Goal: Transaction & Acquisition: Purchase product/service

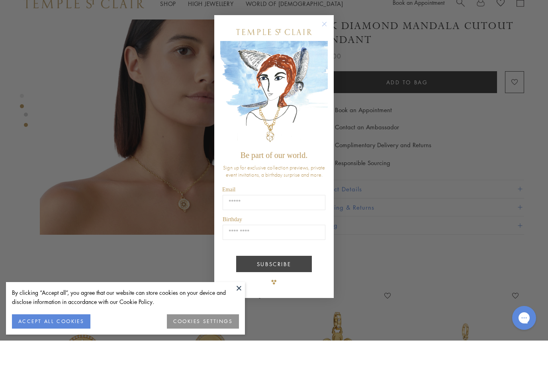
scroll to position [345, 0]
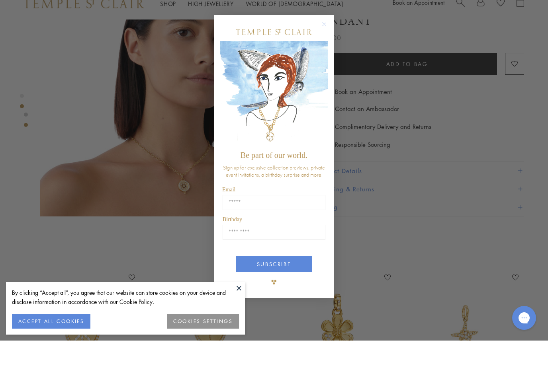
click at [326, 47] on circle "Close dialog" at bounding box center [325, 52] width 10 height 10
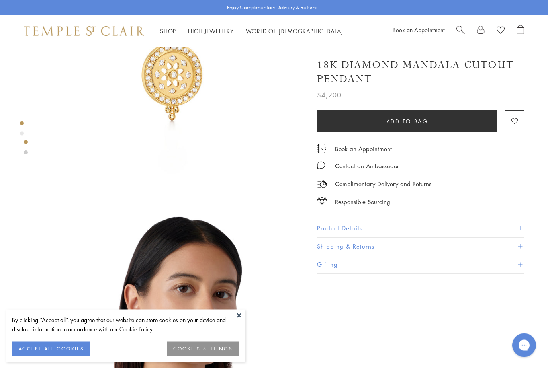
scroll to position [0, 0]
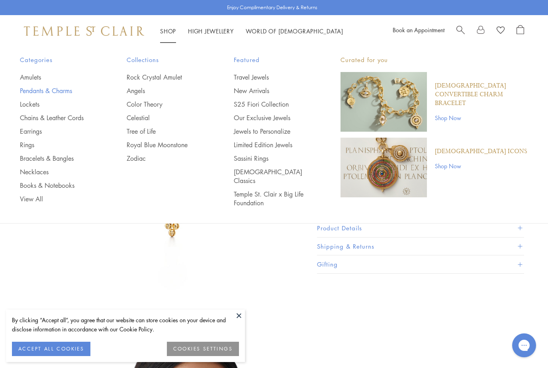
click at [29, 90] on link "Pendants & Charms" at bounding box center [57, 90] width 75 height 9
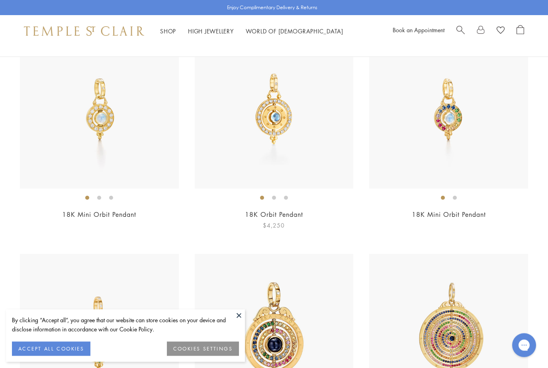
scroll to position [2807, 0]
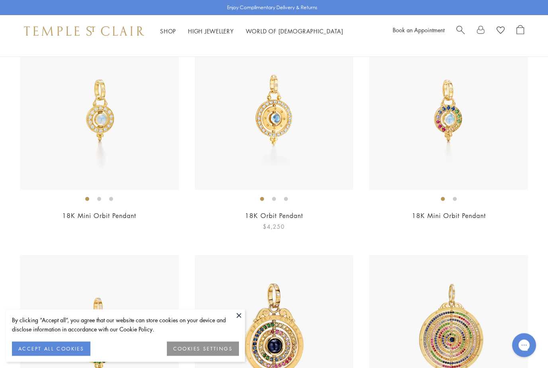
click at [288, 119] on img at bounding box center [274, 110] width 159 height 159
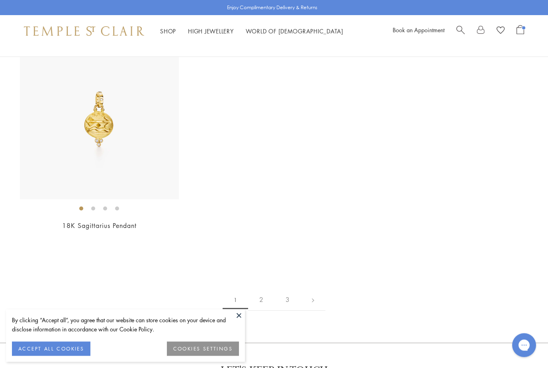
scroll to position [5041, 0]
click at [261, 292] on link "2" at bounding box center [261, 301] width 26 height 22
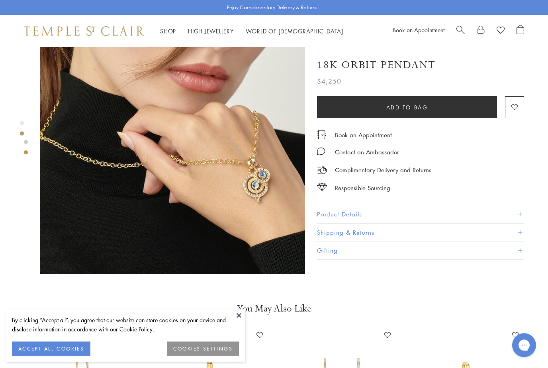
scroll to position [315, 0]
click at [253, 195] on img at bounding box center [172, 142] width 265 height 265
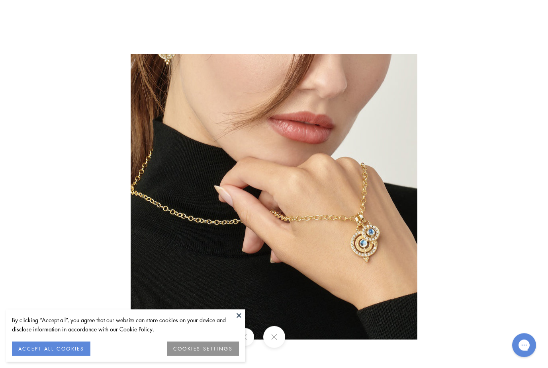
scroll to position [315, 2]
click at [238, 322] on button at bounding box center [239, 316] width 12 height 12
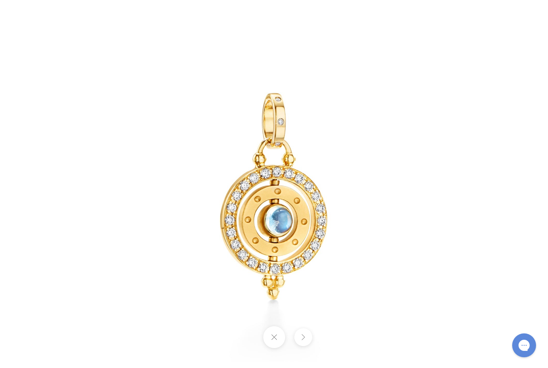
click at [245, 348] on div at bounding box center [274, 337] width 548 height 22
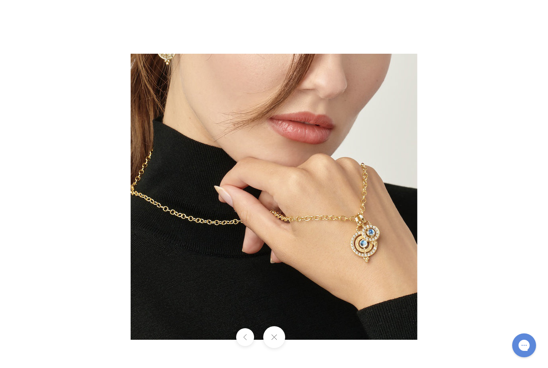
click at [303, 348] on div at bounding box center [274, 337] width 548 height 22
click at [276, 348] on button at bounding box center [274, 337] width 22 height 22
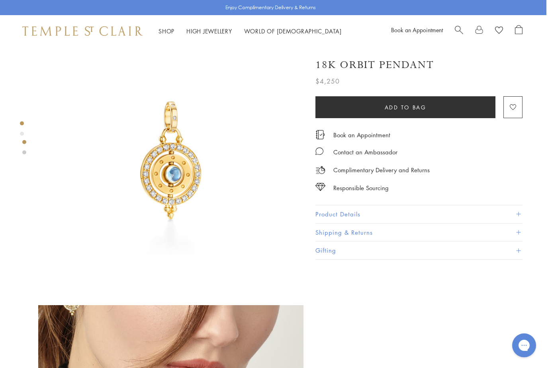
scroll to position [0, 2]
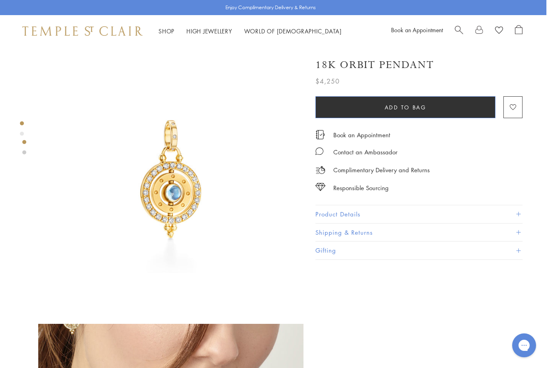
click at [388, 109] on span "Add to bag" at bounding box center [406, 107] width 42 height 9
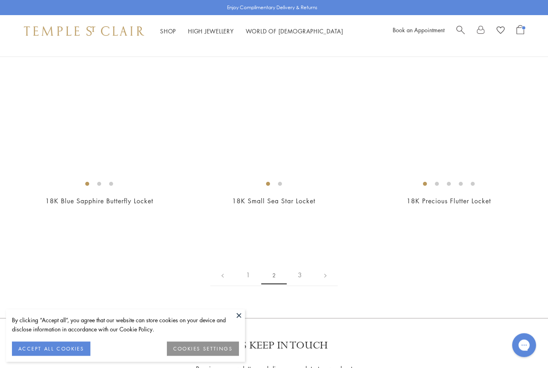
scroll to position [4175, 0]
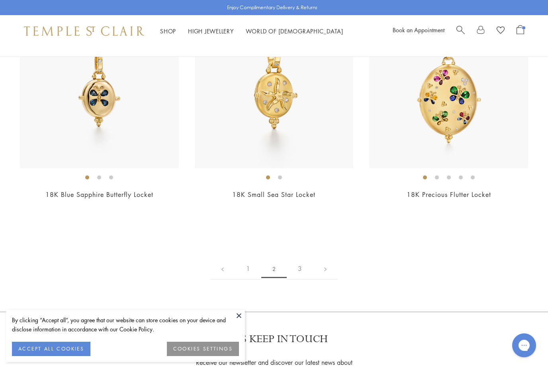
click at [299, 260] on link "3" at bounding box center [300, 269] width 26 height 22
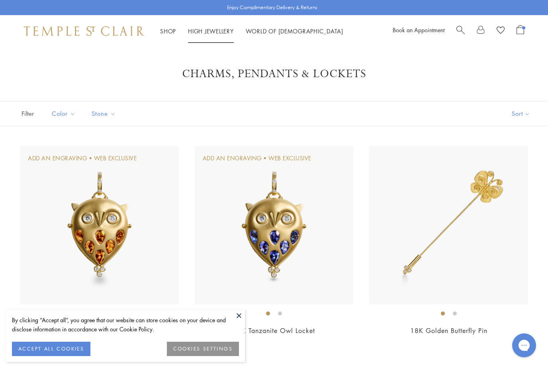
click at [206, 32] on link "High Jewellery High Jewellery" at bounding box center [211, 31] width 46 height 8
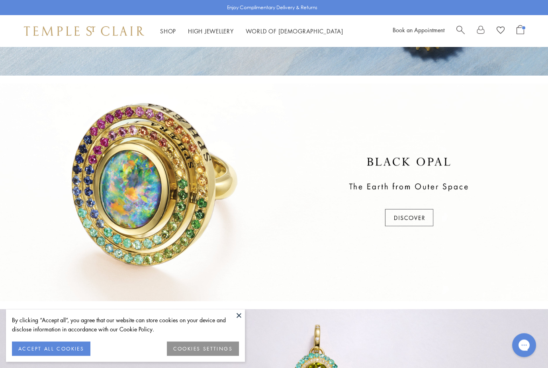
scroll to position [185, 0]
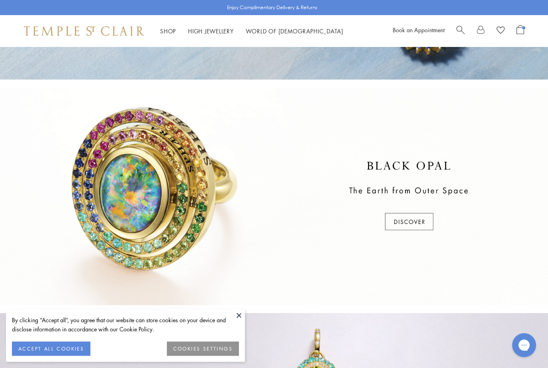
click at [408, 224] on div at bounding box center [274, 197] width 548 height 218
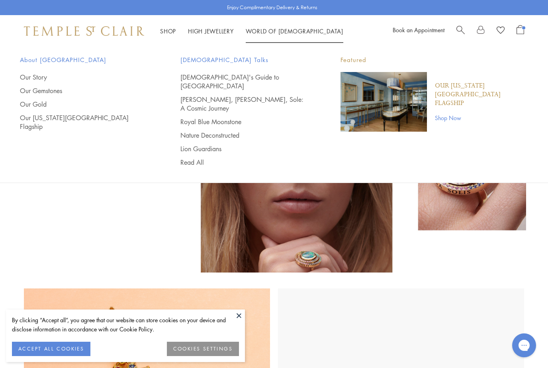
click at [260, 31] on link "World of [GEOGRAPHIC_DATA][DEMOGRAPHIC_DATA]" at bounding box center [295, 31] width 98 height 8
click at [41, 78] on link "Our Story" at bounding box center [84, 77] width 129 height 9
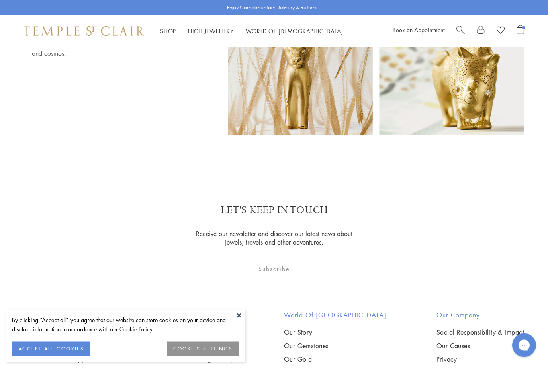
scroll to position [4894, 0]
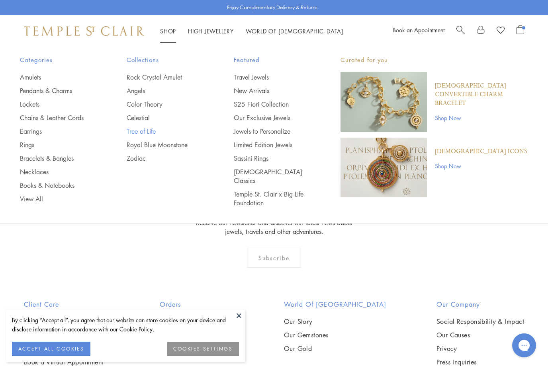
click at [141, 129] on link "Tree of Life" at bounding box center [164, 131] width 75 height 9
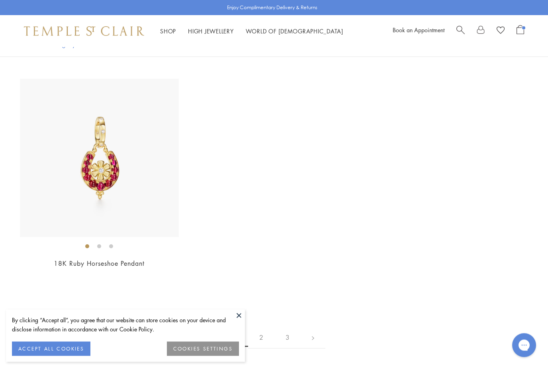
scroll to position [4660, 0]
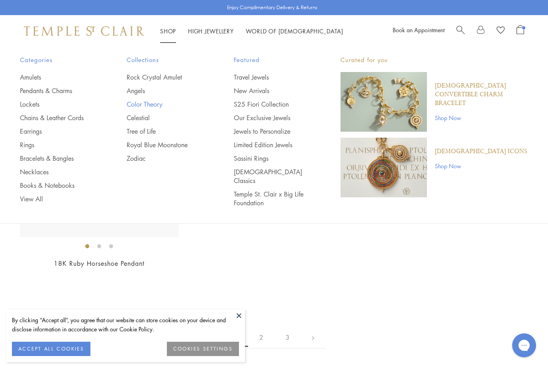
click at [143, 104] on link "Color Theory" at bounding box center [164, 104] width 75 height 9
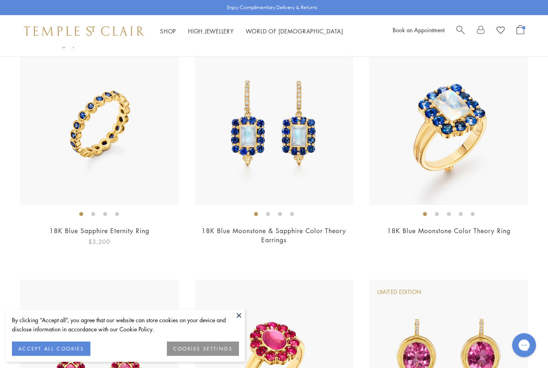
scroll to position [1776, 0]
click at [131, 177] on img at bounding box center [99, 125] width 159 height 159
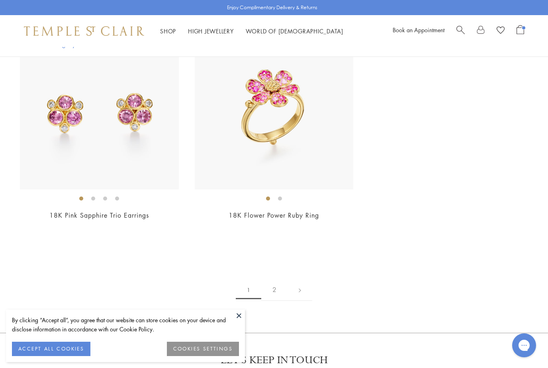
scroll to position [4083, 0]
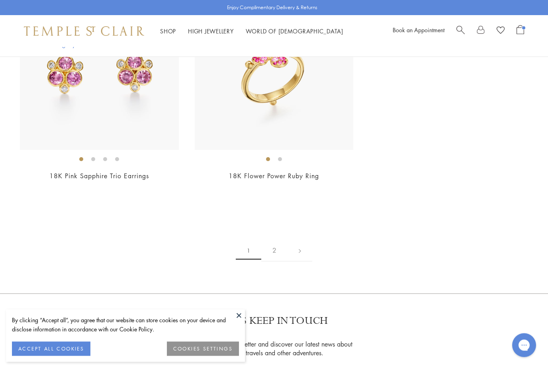
click at [275, 252] on link "2" at bounding box center [274, 251] width 26 height 22
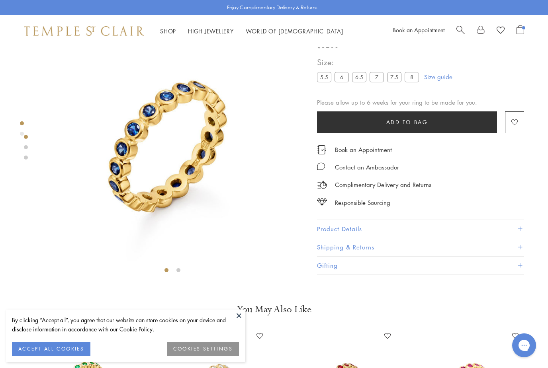
scroll to position [47, 2]
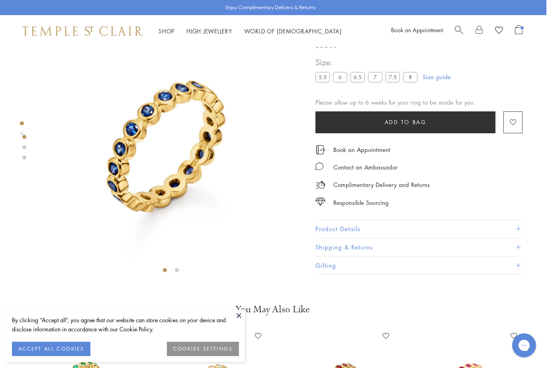
click at [29, 152] on div at bounding box center [162, 137] width 329 height 275
click at [25, 148] on link at bounding box center [24, 147] width 4 height 4
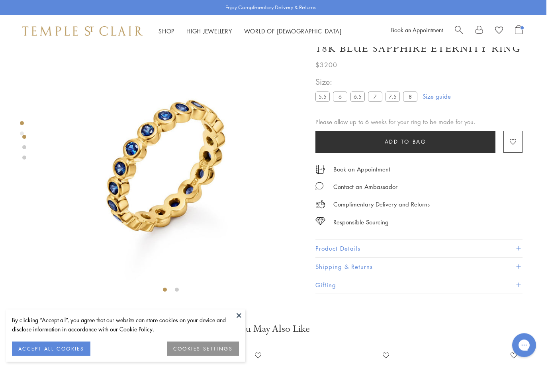
scroll to position [25, 2]
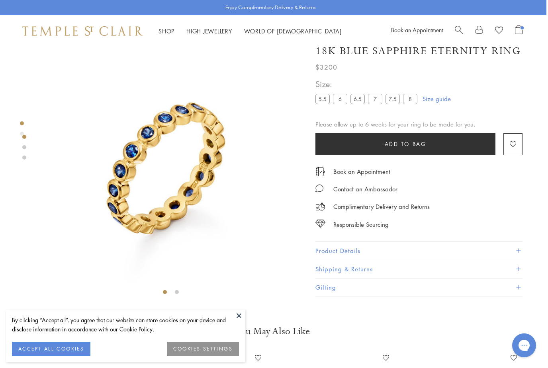
click at [178, 290] on li at bounding box center [177, 292] width 4 height 4
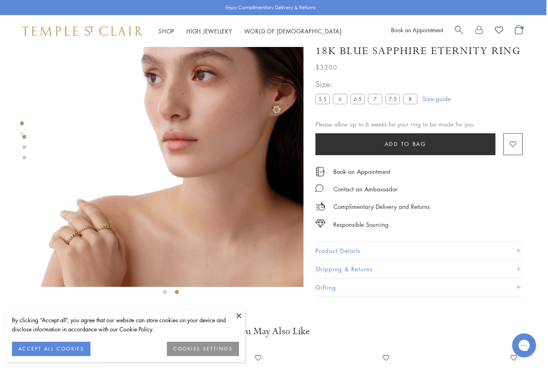
click at [237, 317] on button at bounding box center [239, 316] width 12 height 12
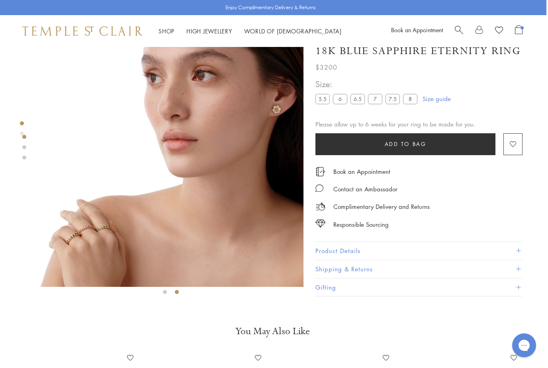
click at [393, 103] on label "7.5" at bounding box center [392, 99] width 14 height 10
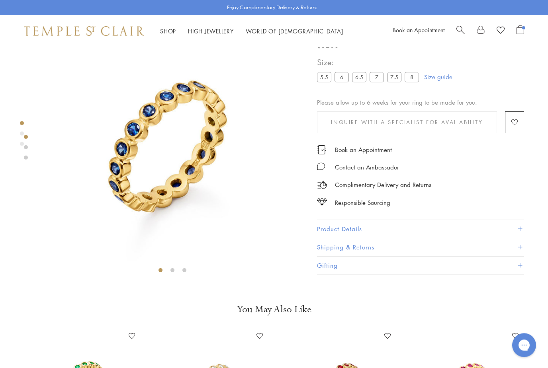
scroll to position [47, 0]
click at [378, 78] on label "7" at bounding box center [376, 77] width 14 height 10
click at [356, 82] on label "6.5" at bounding box center [359, 77] width 14 height 10
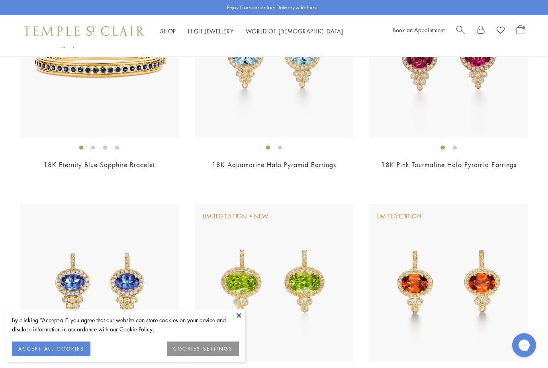
scroll to position [2291, 0]
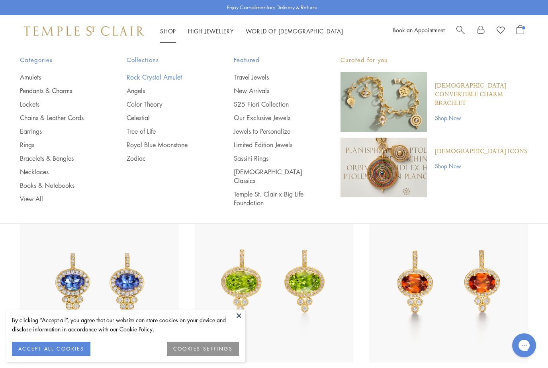
click at [139, 75] on link "Rock Crystal Amulet" at bounding box center [164, 77] width 75 height 9
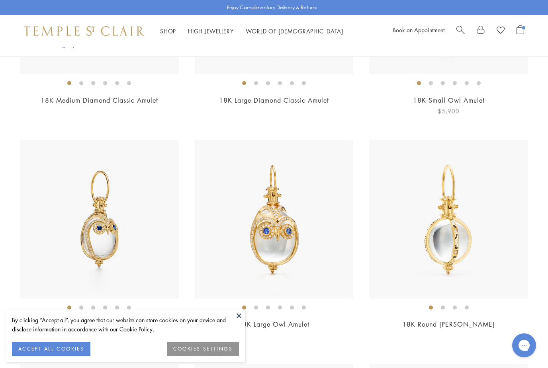
scroll to position [1490, 0]
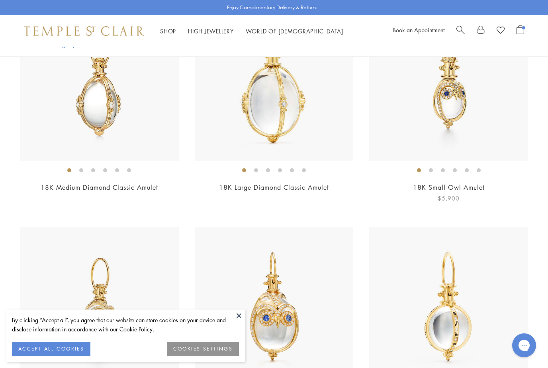
click at [438, 68] on img at bounding box center [448, 81] width 159 height 159
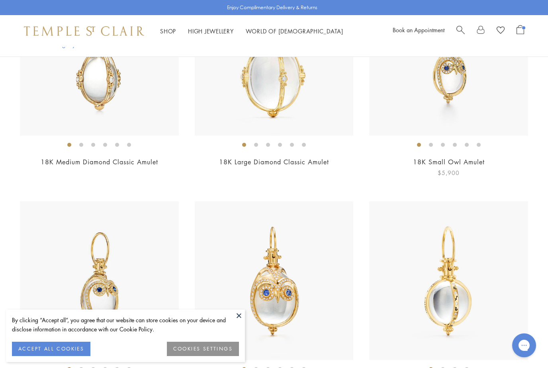
scroll to position [1392, 0]
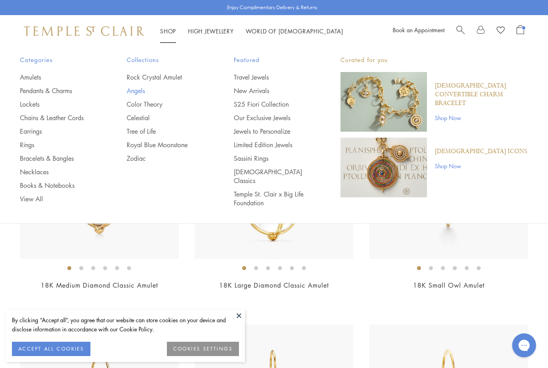
click at [135, 92] on link "Angels" at bounding box center [164, 90] width 75 height 9
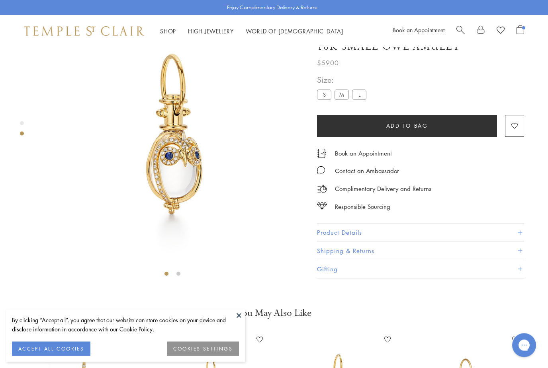
scroll to position [47, 0]
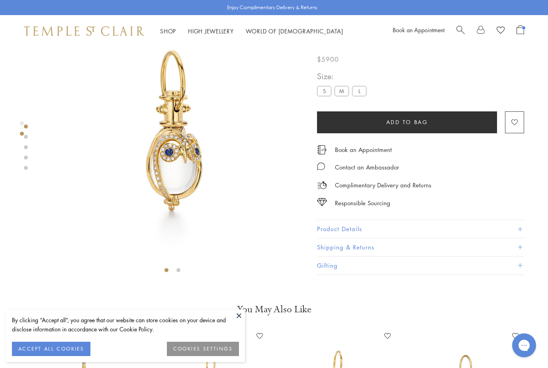
click at [178, 271] on li at bounding box center [178, 270] width 4 height 4
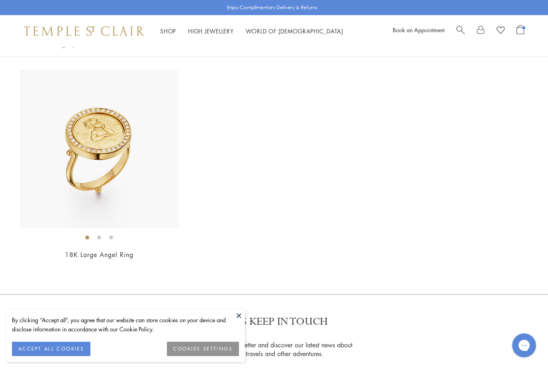
scroll to position [1526, 0]
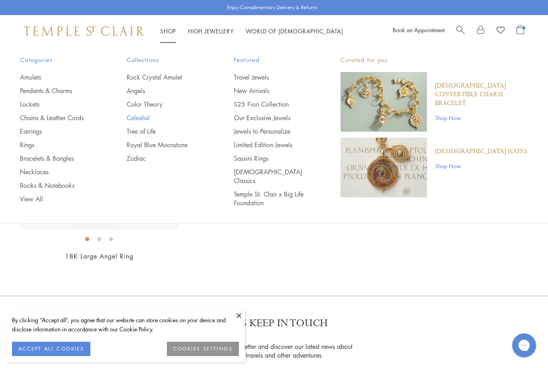
click at [140, 118] on link "Celestial" at bounding box center [164, 117] width 75 height 9
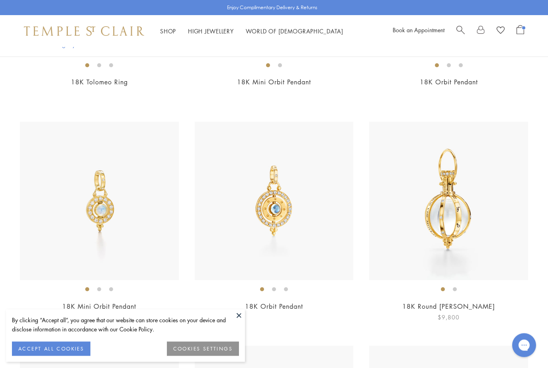
scroll to position [1925, 0]
click at [286, 211] on img at bounding box center [274, 201] width 159 height 159
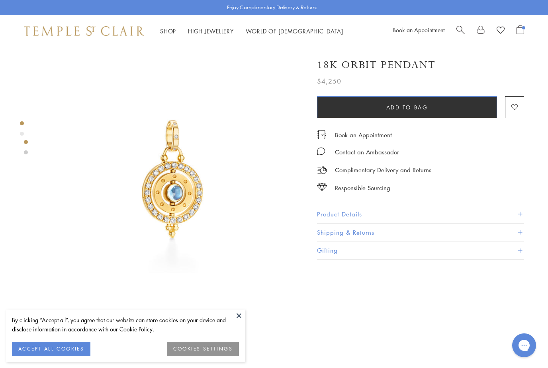
click at [394, 115] on button "Add to bag" at bounding box center [407, 107] width 180 height 22
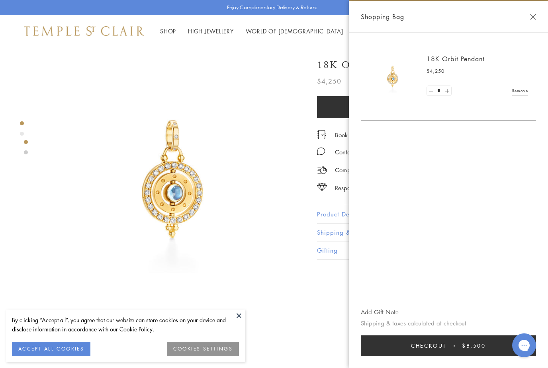
click at [430, 91] on link at bounding box center [431, 91] width 8 height 10
click at [430, 90] on link at bounding box center [431, 91] width 8 height 10
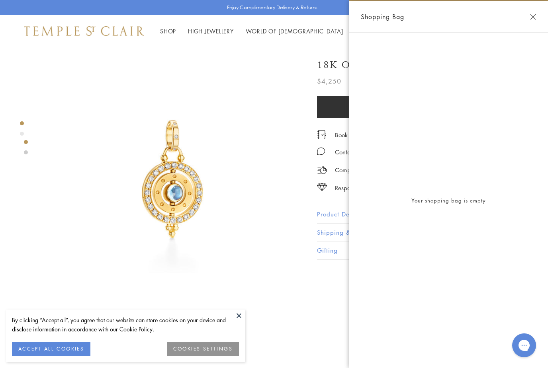
click at [532, 19] on button "Close Shopping Bag" at bounding box center [533, 17] width 6 height 6
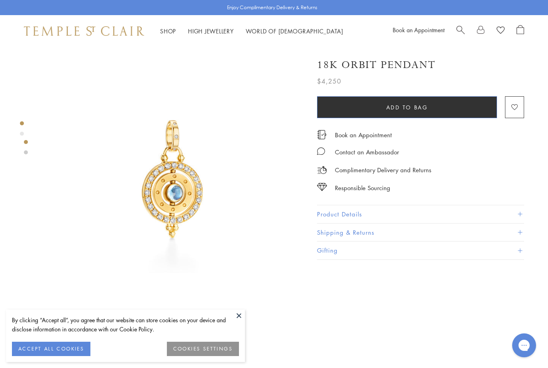
click at [389, 107] on span "Add to bag" at bounding box center [407, 107] width 42 height 9
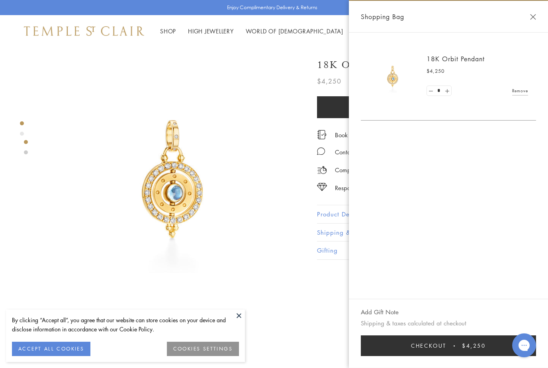
click at [533, 16] on button "Close Shopping Bag" at bounding box center [533, 17] width 6 height 6
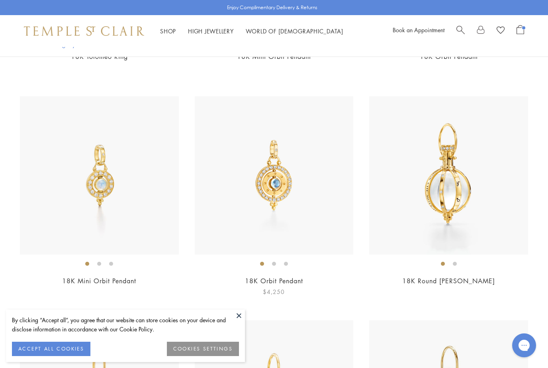
click at [275, 264] on li at bounding box center [274, 264] width 4 height 4
click at [286, 263] on li at bounding box center [286, 264] width 4 height 4
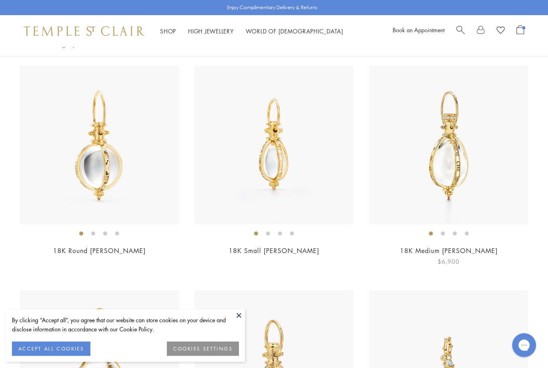
scroll to position [2205, 0]
click at [268, 232] on li at bounding box center [268, 234] width 4 height 4
click at [281, 232] on li at bounding box center [280, 234] width 4 height 4
click at [290, 232] on li at bounding box center [292, 234] width 4 height 4
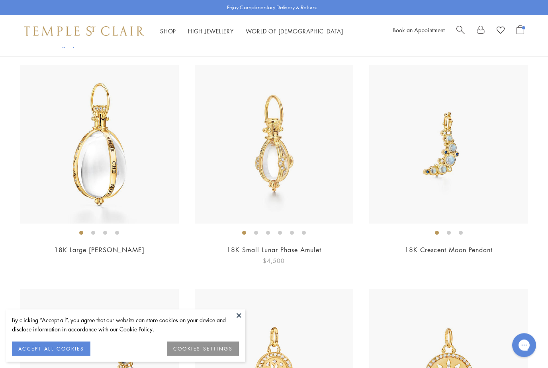
scroll to position [2430, 0]
click at [293, 231] on li at bounding box center [292, 233] width 4 height 4
click at [279, 231] on li at bounding box center [280, 233] width 4 height 4
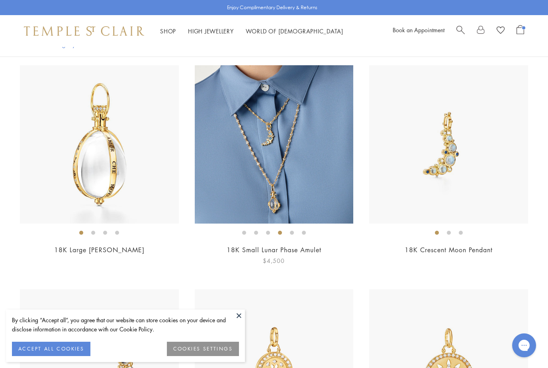
click at [266, 231] on li at bounding box center [268, 233] width 4 height 4
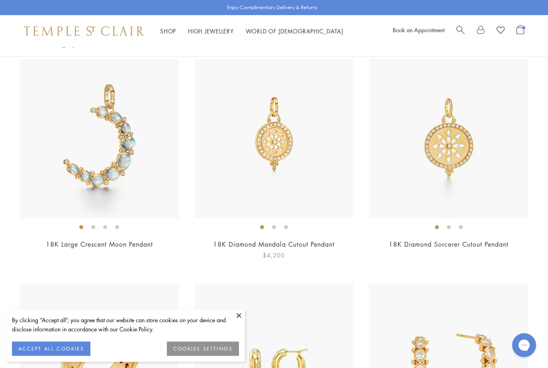
scroll to position [2660, 0]
click at [274, 225] on li at bounding box center [274, 227] width 4 height 4
click at [287, 225] on li at bounding box center [286, 227] width 4 height 4
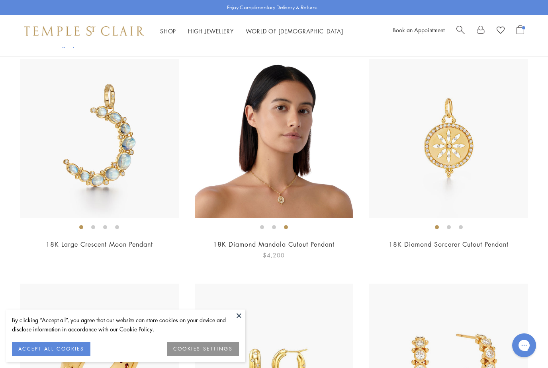
click at [297, 177] on img at bounding box center [274, 138] width 159 height 159
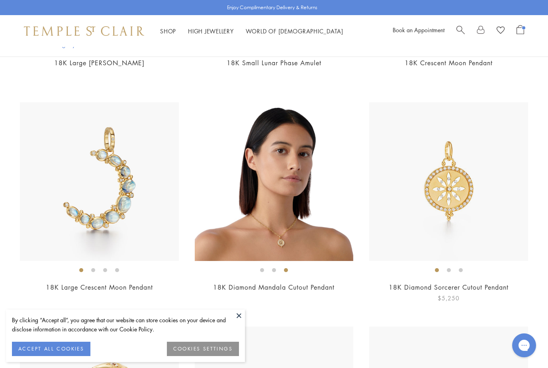
click at [473, 189] on img at bounding box center [448, 181] width 159 height 159
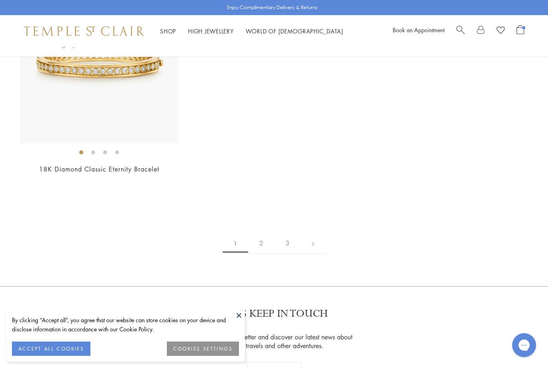
scroll to position [4083, 0]
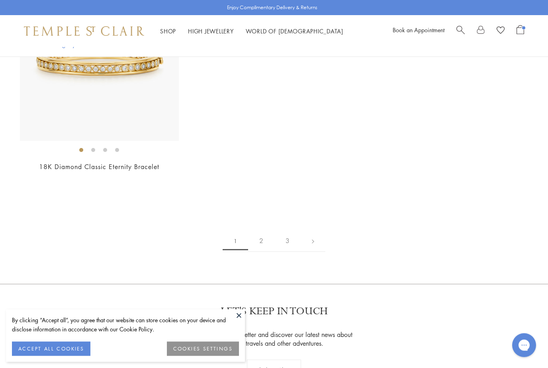
click at [262, 238] on link "2" at bounding box center [261, 242] width 26 height 22
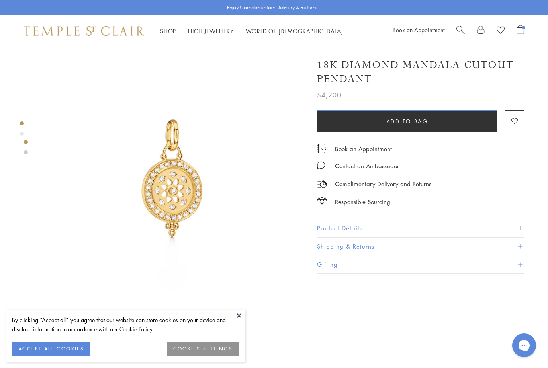
click at [389, 123] on span "Add to bag" at bounding box center [407, 121] width 42 height 9
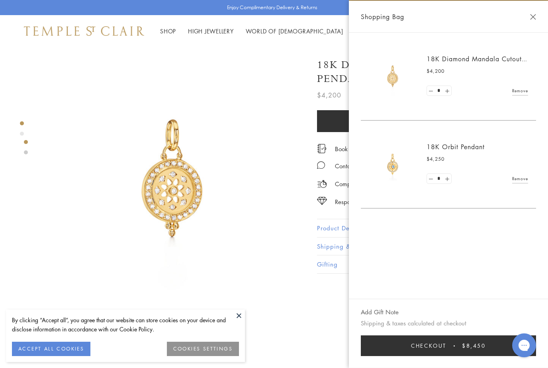
click at [533, 19] on button "Close Shopping Bag" at bounding box center [533, 17] width 6 height 6
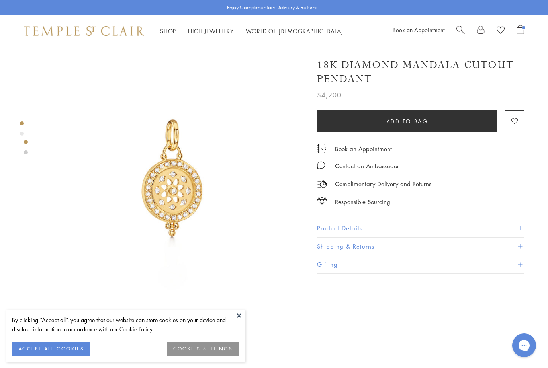
click at [238, 316] on button at bounding box center [239, 316] width 12 height 12
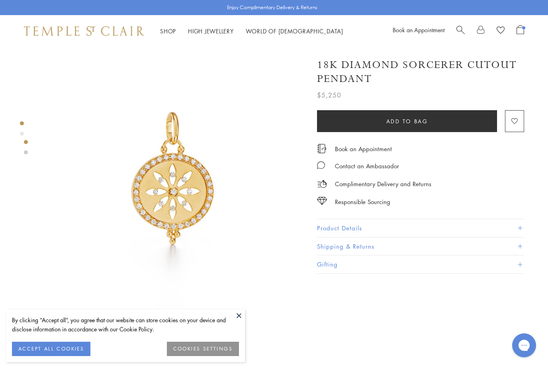
click at [234, 318] on button at bounding box center [239, 316] width 12 height 12
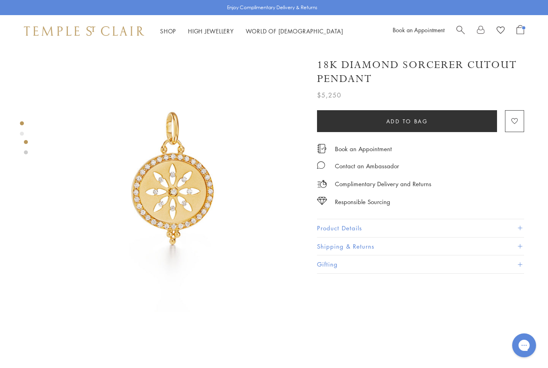
click at [338, 227] on button "Product Details" at bounding box center [420, 228] width 207 height 18
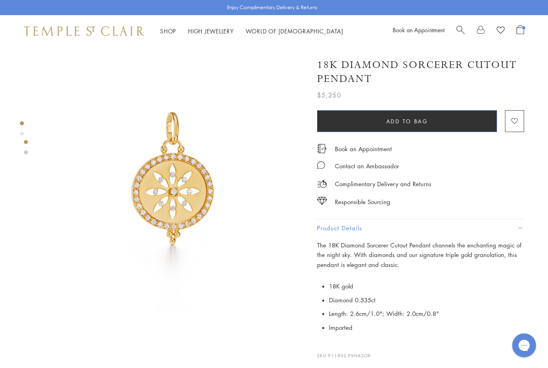
click at [347, 120] on button "Add to bag" at bounding box center [407, 121] width 180 height 22
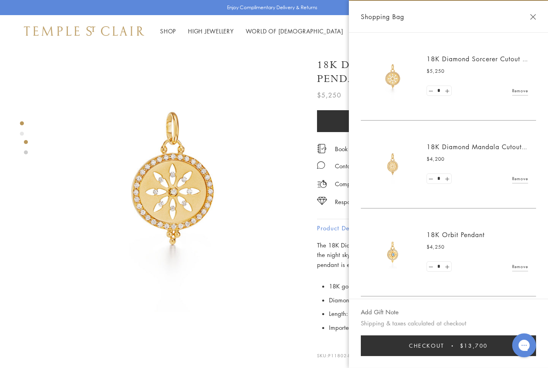
click at [534, 18] on button "Close Shopping Bag" at bounding box center [533, 17] width 6 height 6
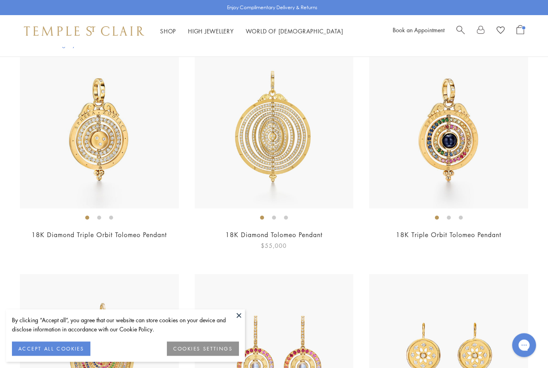
scroll to position [201, 0]
click at [275, 219] on li at bounding box center [274, 218] width 4 height 4
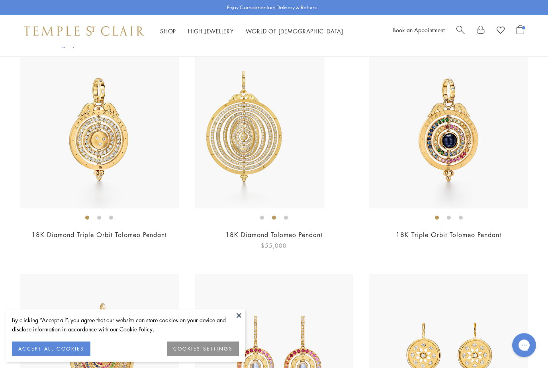
scroll to position [201, 0]
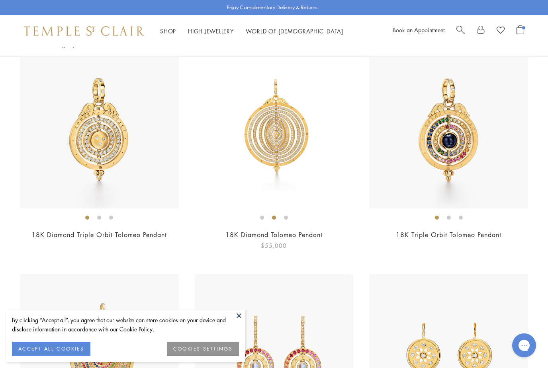
click at [287, 219] on li at bounding box center [286, 218] width 4 height 4
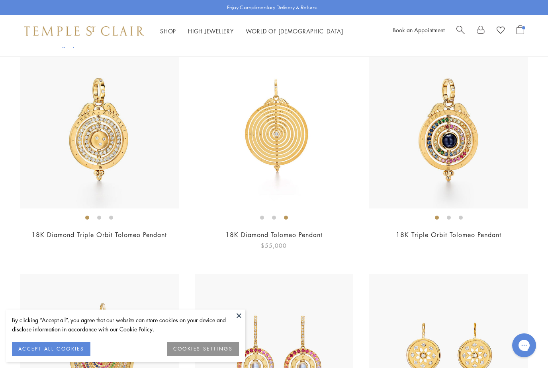
click at [281, 161] on img at bounding box center [274, 129] width 159 height 159
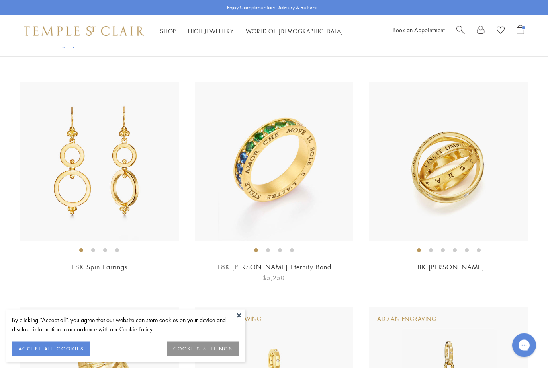
scroll to position [617, 0]
click at [104, 191] on img at bounding box center [99, 161] width 159 height 159
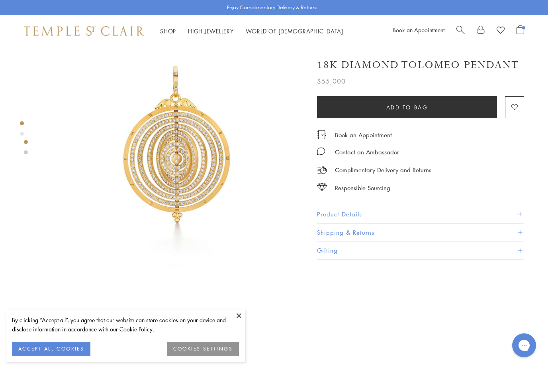
scroll to position [70, 0]
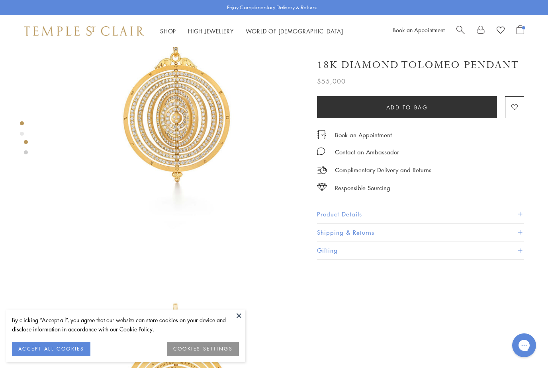
click at [379, 214] on button "Product Details" at bounding box center [420, 214] width 207 height 18
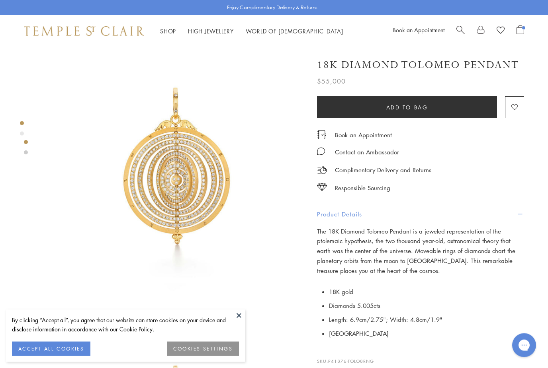
scroll to position [0, 0]
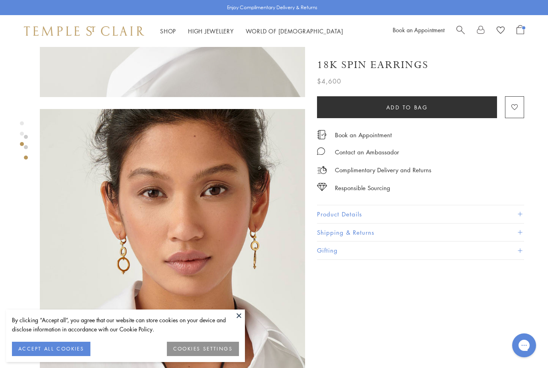
scroll to position [456, 0]
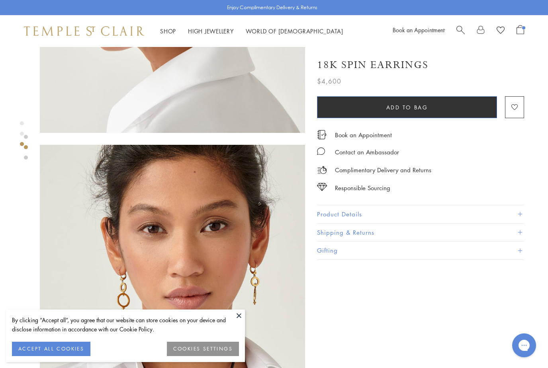
click at [408, 106] on span "Add to bag" at bounding box center [407, 107] width 42 height 9
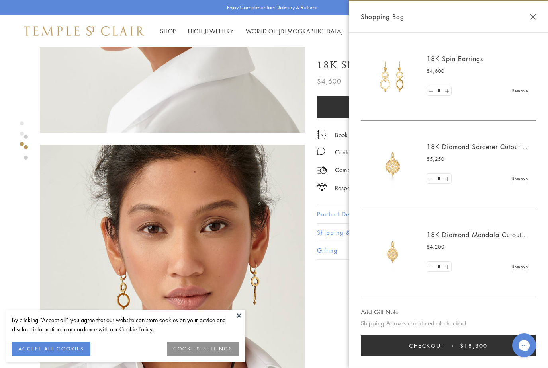
click at [532, 16] on button "Close Shopping Bag" at bounding box center [533, 17] width 6 height 6
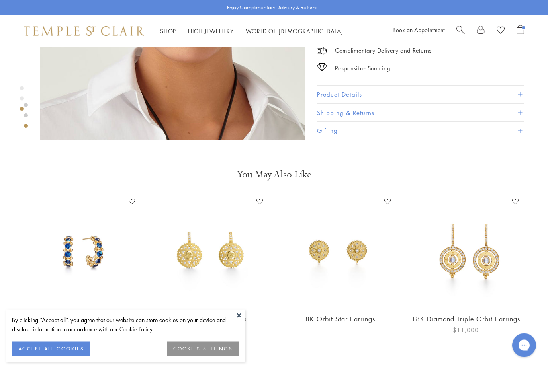
scroll to position [741, 0]
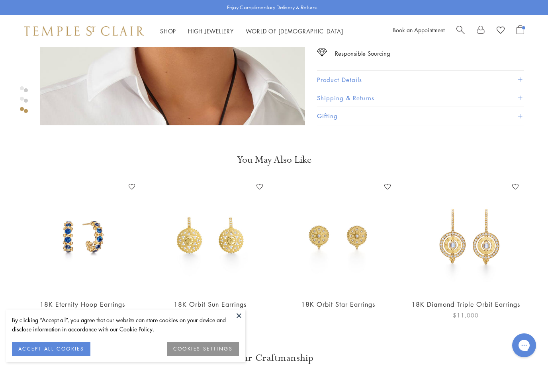
click at [463, 250] on img at bounding box center [466, 236] width 112 height 112
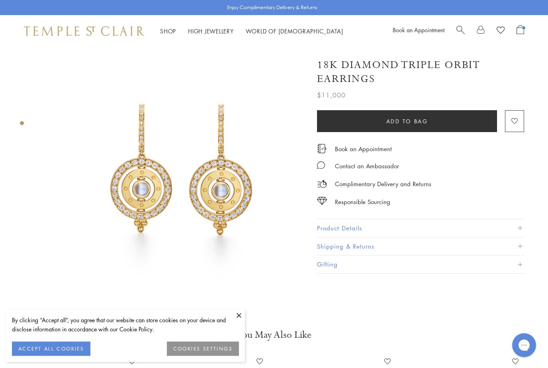
scroll to position [12, 0]
click at [361, 225] on button "Product Details" at bounding box center [420, 228] width 207 height 18
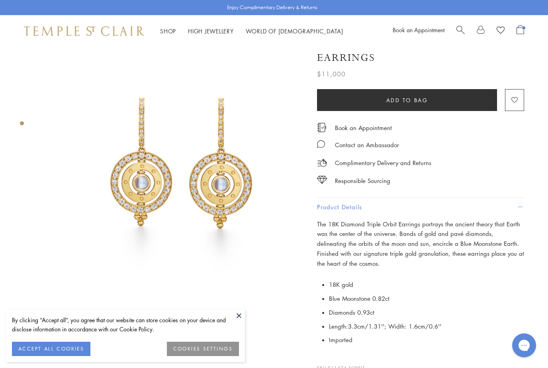
scroll to position [0, 0]
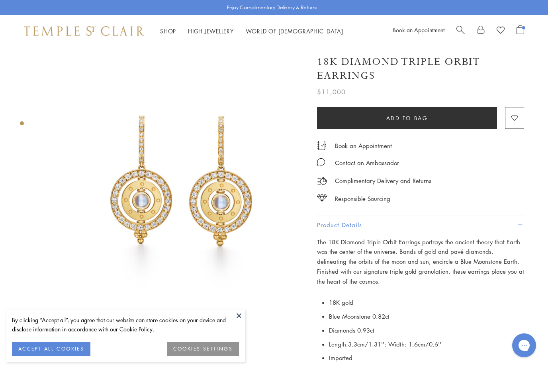
click at [413, 130] on div "Book an Appointment Contact an Ambassador Complimentary Delivery and Returns Re…" at bounding box center [420, 166] width 207 height 75
click at [408, 122] on button "Add to bag" at bounding box center [407, 118] width 180 height 22
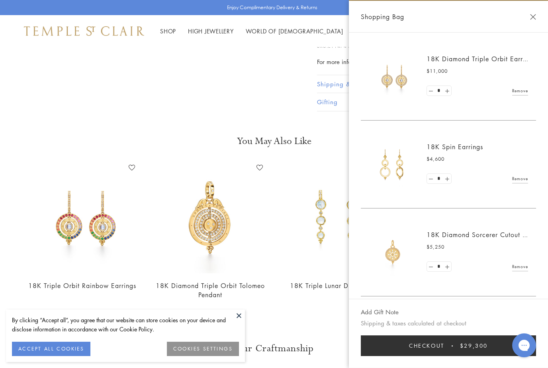
scroll to position [340, 0]
click at [533, 17] on button "Close Shopping Bag" at bounding box center [533, 17] width 6 height 6
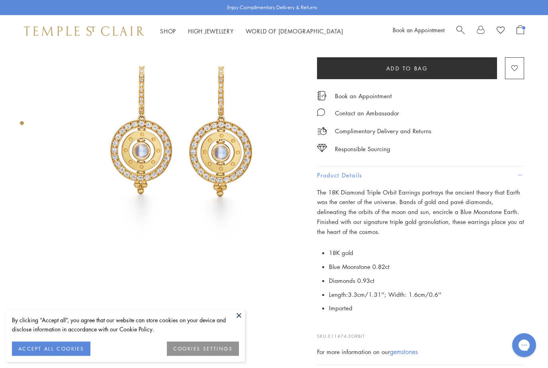
scroll to position [0, 0]
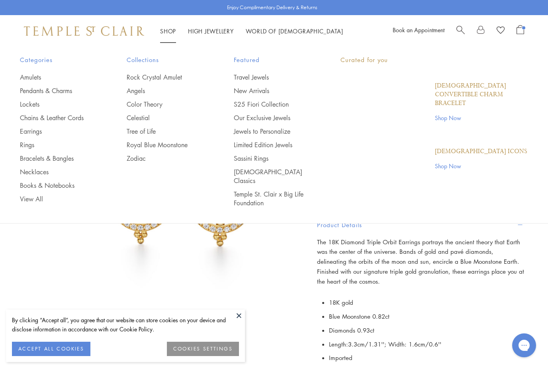
click at [166, 31] on link "Shop Shop" at bounding box center [168, 31] width 16 height 8
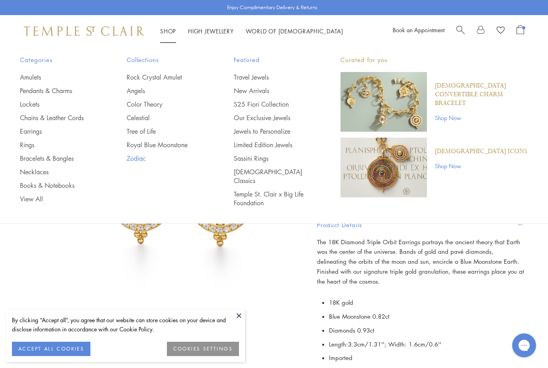
click at [133, 159] on link "Zodiac" at bounding box center [164, 158] width 75 height 9
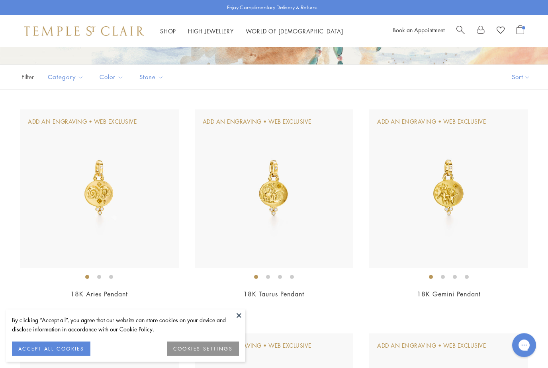
scroll to position [134, 0]
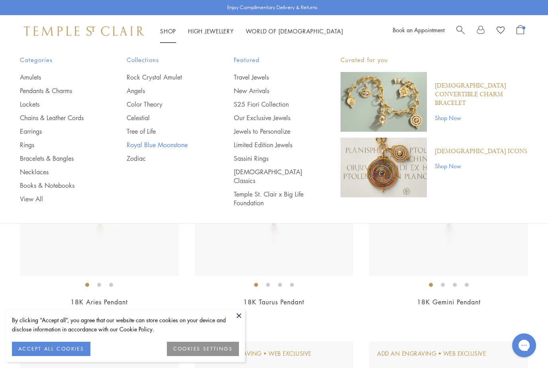
click at [147, 145] on link "Royal Blue Moonstone" at bounding box center [164, 145] width 75 height 9
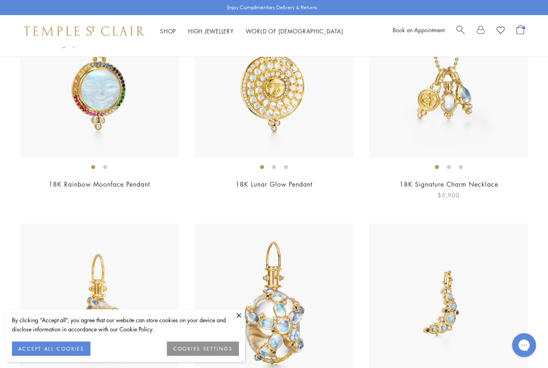
scroll to position [2491, 0]
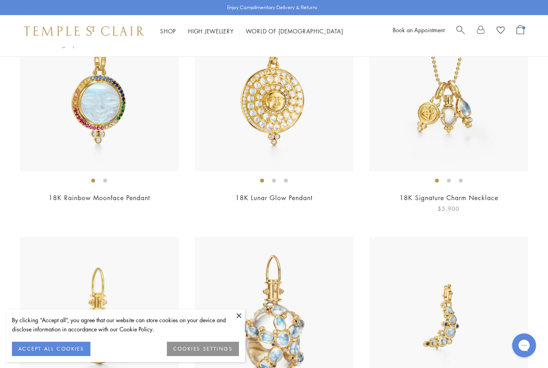
click at [463, 125] on img at bounding box center [448, 92] width 159 height 159
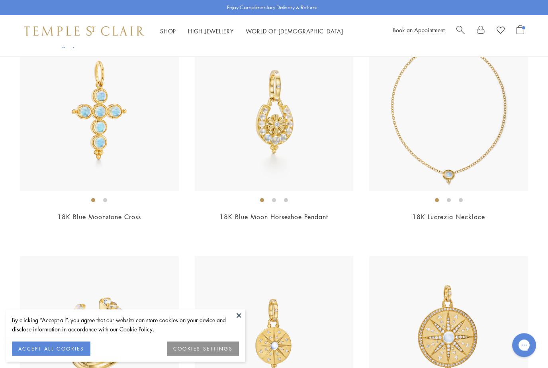
scroll to position [3603, 0]
click at [463, 119] on img at bounding box center [448, 111] width 159 height 159
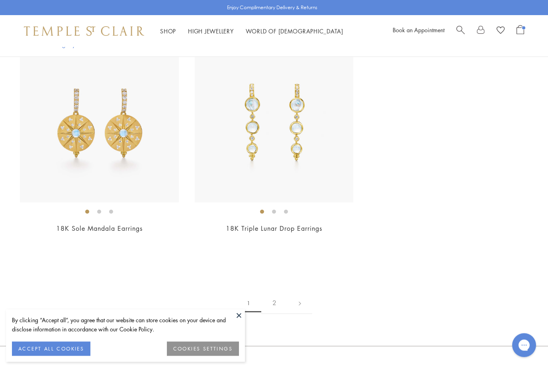
scroll to position [4040, 0]
click at [275, 292] on link "2" at bounding box center [274, 303] width 26 height 22
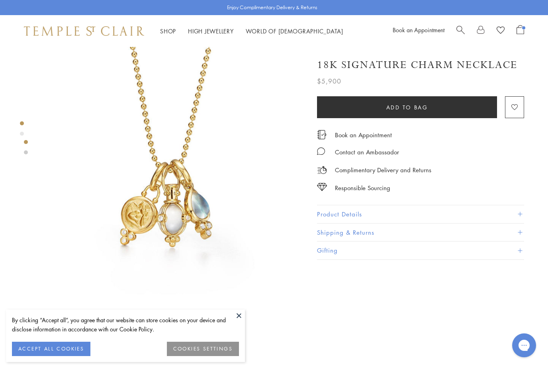
click at [346, 212] on button "Product Details" at bounding box center [420, 214] width 207 height 18
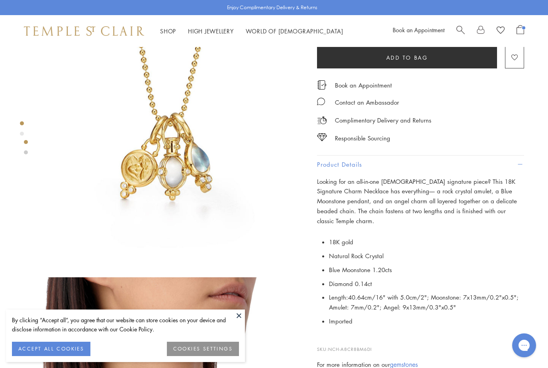
scroll to position [72, 0]
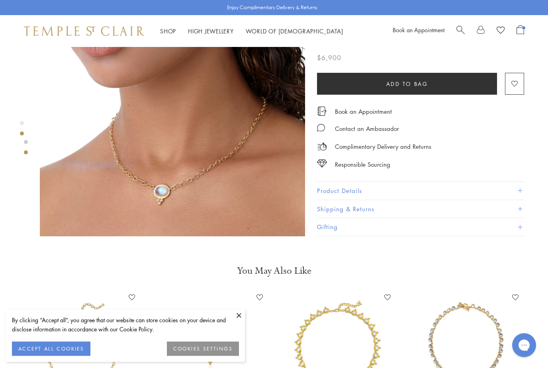
scroll to position [355, 0]
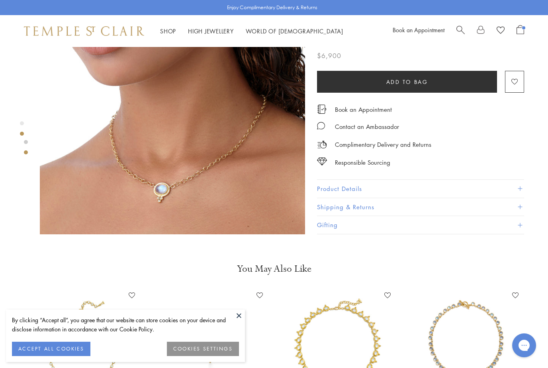
click at [335, 188] on button "Product Details" at bounding box center [420, 189] width 207 height 18
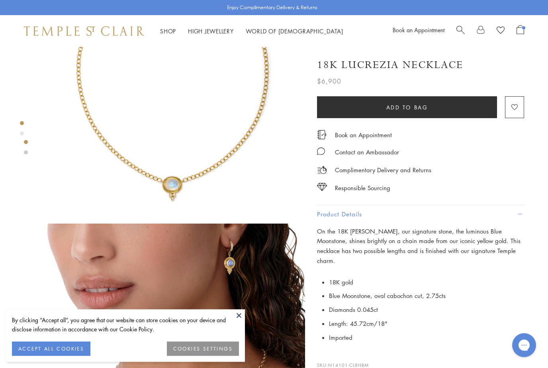
scroll to position [100, 0]
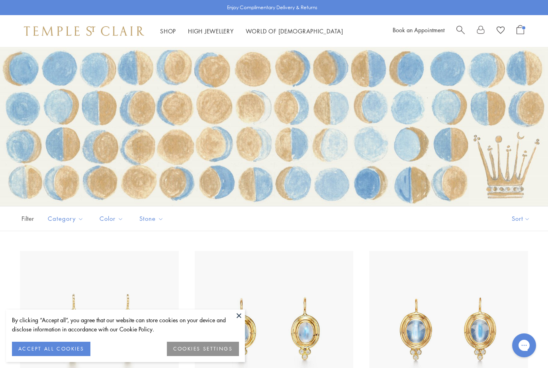
click at [522, 31] on span "Open Shopping Bag" at bounding box center [520, 29] width 8 height 9
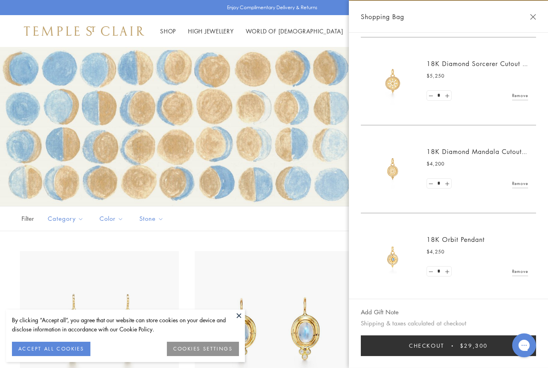
scroll to position [171, 0]
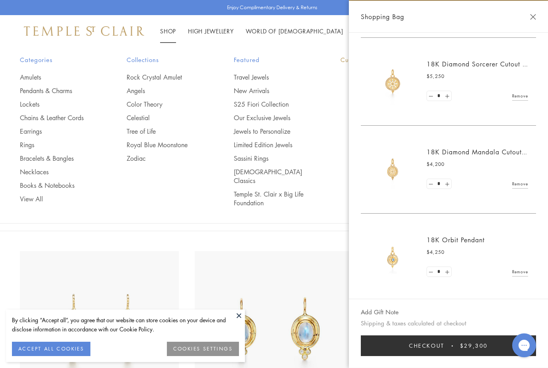
click at [170, 35] on li "Shop Shop Categories Amulets Pendants & Charms Lockets Chains & Leather Cords E…" at bounding box center [168, 31] width 16 height 10
click at [33, 172] on link "Necklaces" at bounding box center [57, 172] width 75 height 9
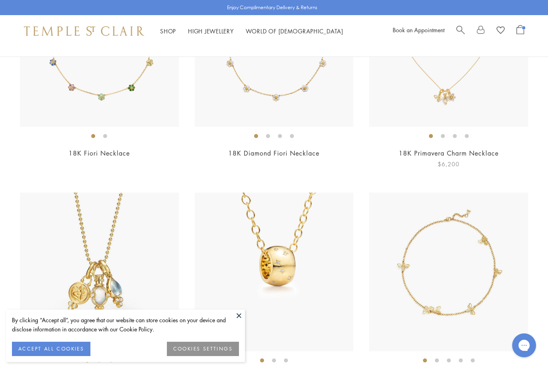
scroll to position [146, 0]
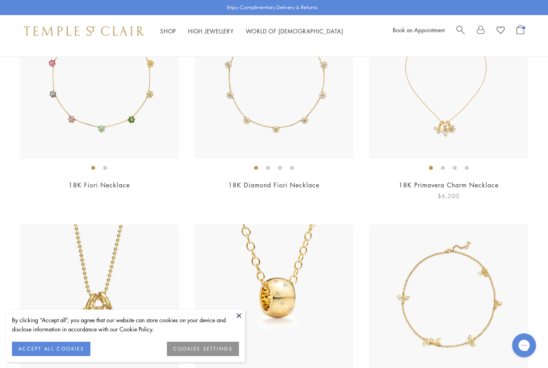
click at [442, 97] on img at bounding box center [448, 79] width 159 height 159
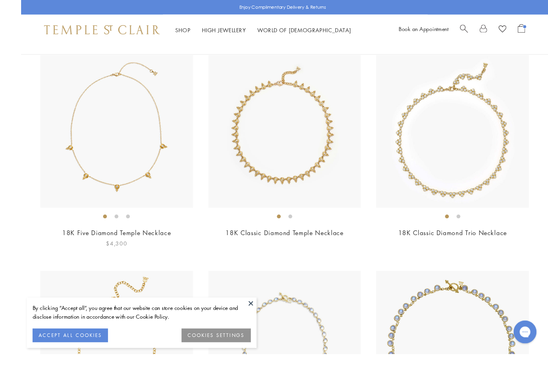
scroll to position [987, 0]
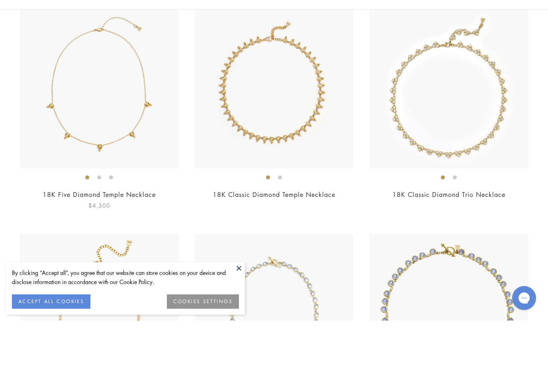
click at [94, 116] on img at bounding box center [99, 136] width 159 height 159
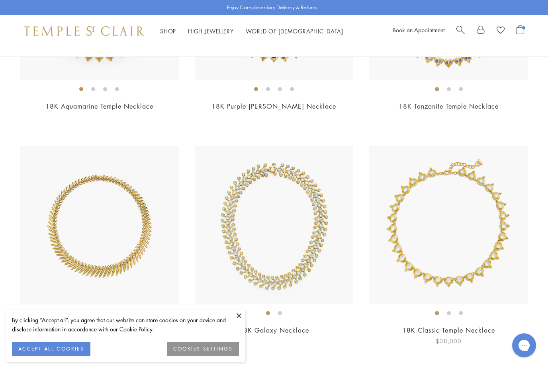
scroll to position [2248, 0]
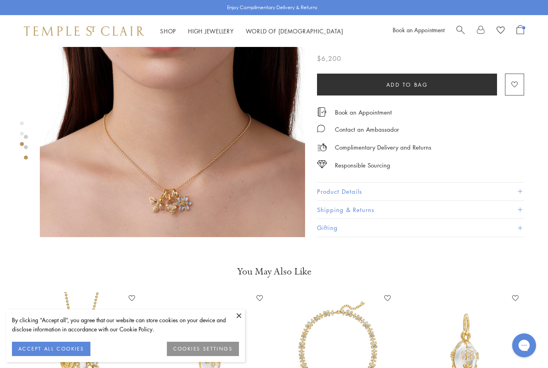
scroll to position [631, 0]
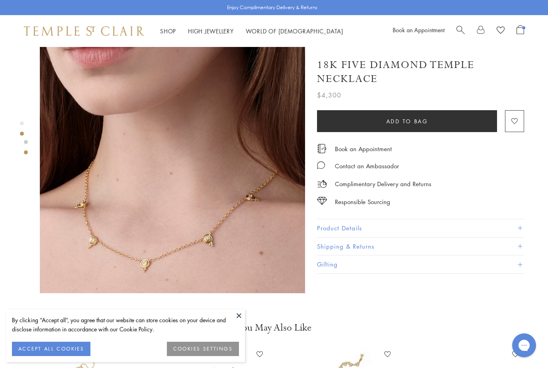
scroll to position [321, 0]
